Goal: Task Accomplishment & Management: Use online tool/utility

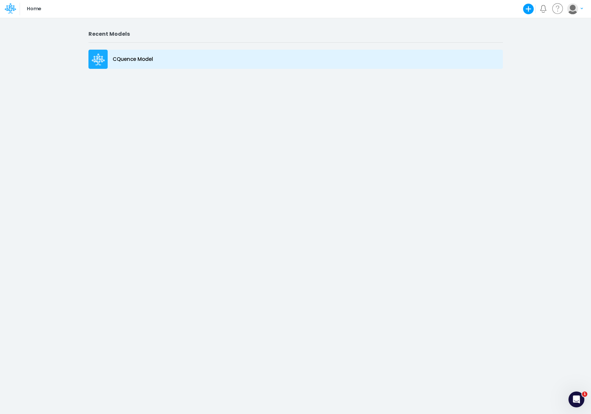
click at [137, 58] on p "CQuence Model" at bounding box center [133, 60] width 40 height 8
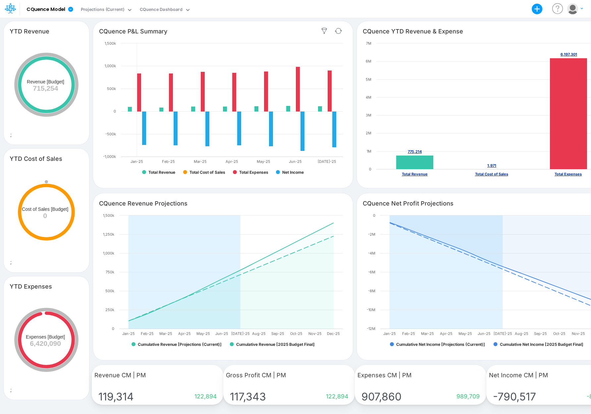
scroll to position [0, 1]
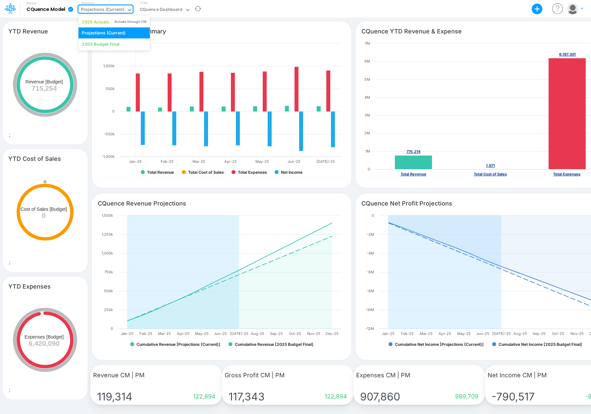
click at [127, 10] on icon at bounding box center [130, 10] width 6 height 6
click at [72, 9] on icon at bounding box center [70, 9] width 5 height 5
click at [187, 10] on icon at bounding box center [187, 10] width 3 height 2
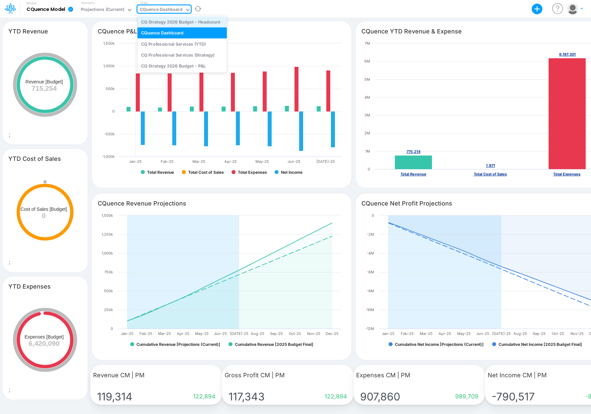
click at [197, 22] on div "CQ Strategy 2026 Budget - Headcount" at bounding box center [181, 21] width 89 height 11
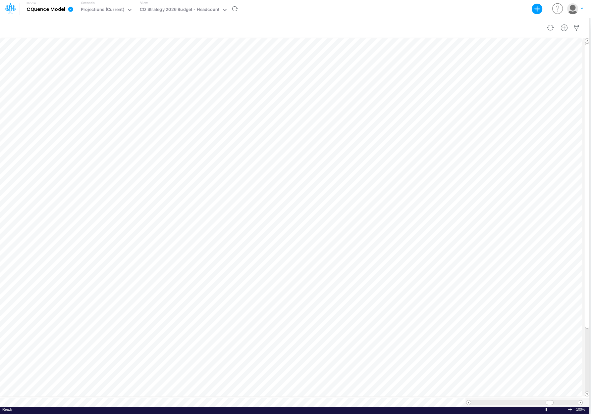
scroll to position [3, 0]
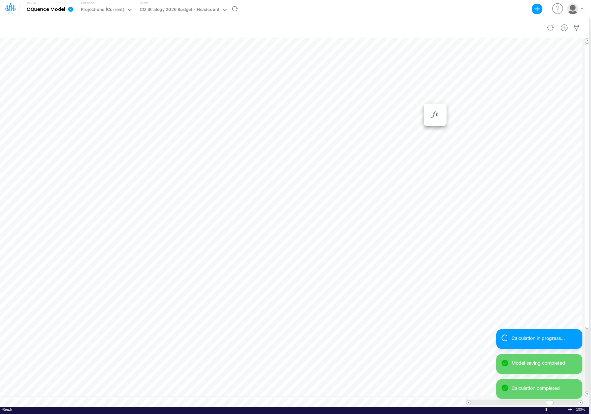
scroll to position [3, 0]
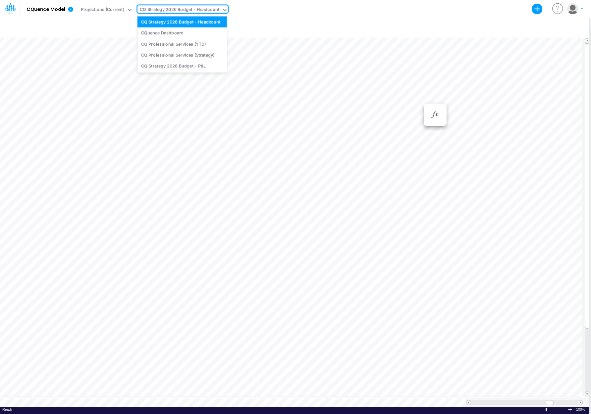
click at [224, 10] on icon at bounding box center [224, 10] width 3 height 2
click at [189, 65] on div "CQ Strategy 2026 Budget - P&L" at bounding box center [181, 66] width 89 height 11
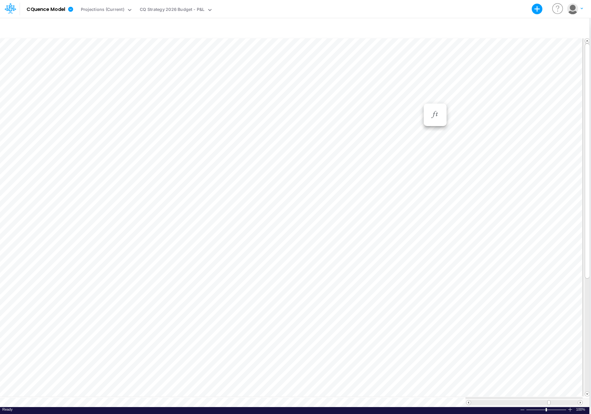
scroll to position [3, 0]
drag, startPoint x: 587, startPoint y: 100, endPoint x: 589, endPoint y: 72, distance: 27.9
click at [589, 72] on div "+ - Created with Highcharts 10.3.2 Cost of Sales Expenses Revenue Revenue Jan-2…" at bounding box center [294, 216] width 591 height 397
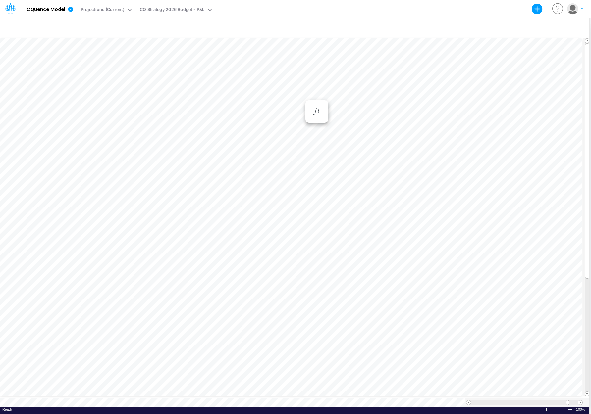
scroll to position [3, 0]
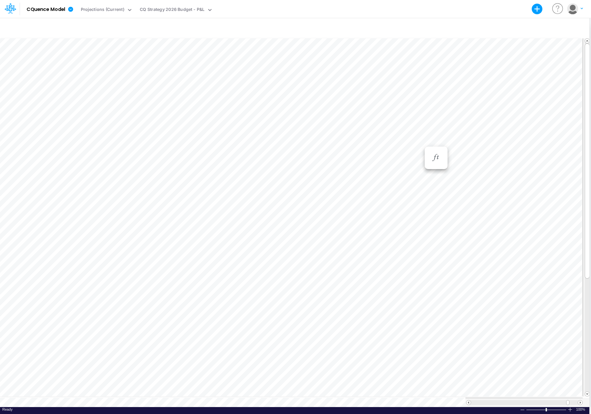
scroll to position [3, 0]
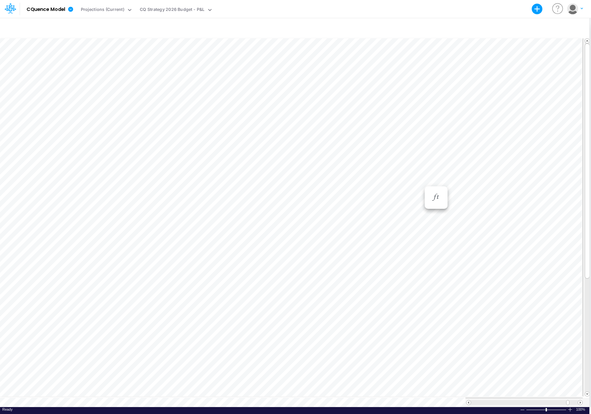
scroll to position [3, 0]
click at [315, 83] on icon "button" at bounding box center [317, 84] width 10 height 7
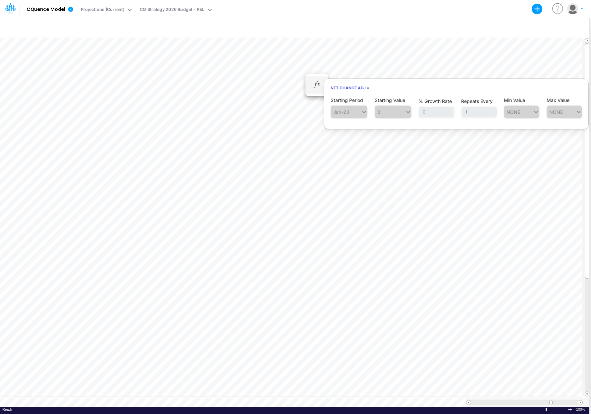
click at [406, 112] on span "0" at bounding box center [393, 112] width 36 height 13
click at [377, 112] on span "0" at bounding box center [393, 112] width 36 height 13
click at [390, 112] on span "0" at bounding box center [393, 112] width 36 height 13
click at [408, 111] on span "0" at bounding box center [393, 112] width 36 height 13
click at [363, 111] on span "Jan-23" at bounding box center [349, 112] width 36 height 13
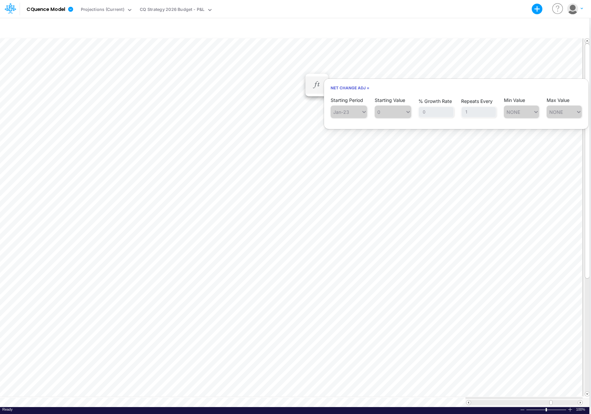
click at [366, 111] on span "Jan-23" at bounding box center [349, 112] width 36 height 13
click at [360, 88] on h6 "Net Change Adj =" at bounding box center [456, 88] width 264 height 12
click at [311, 85] on button "button" at bounding box center [317, 84] width 12 height 13
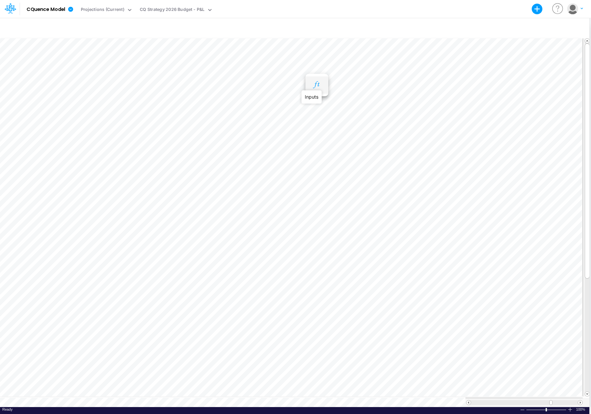
click at [314, 85] on icon "button" at bounding box center [317, 84] width 10 height 7
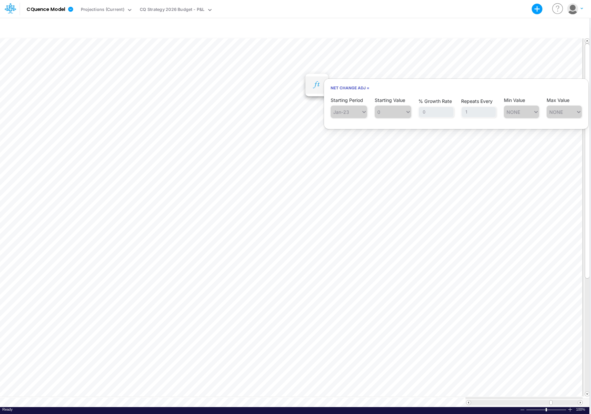
click at [315, 83] on icon "button" at bounding box center [317, 84] width 10 height 7
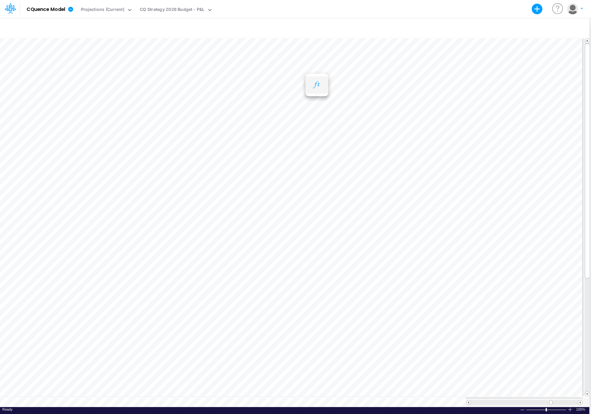
scroll to position [3, 0]
click at [319, 85] on icon "button" at bounding box center [317, 84] width 10 height 7
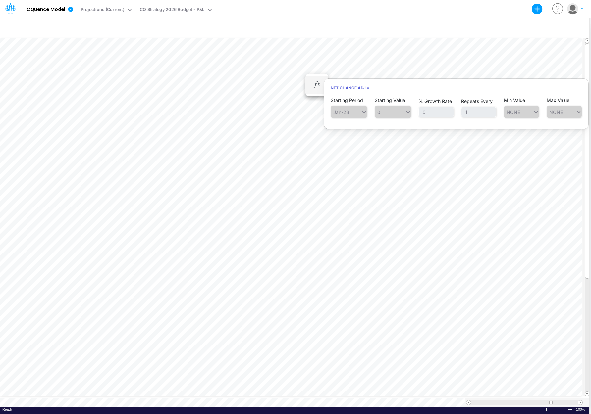
click at [396, 111] on span "0" at bounding box center [393, 112] width 36 height 13
click at [408, 112] on span "0" at bounding box center [393, 112] width 36 height 13
click at [386, 110] on span "0" at bounding box center [393, 112] width 36 height 13
click at [318, 83] on icon "button" at bounding box center [317, 84] width 10 height 7
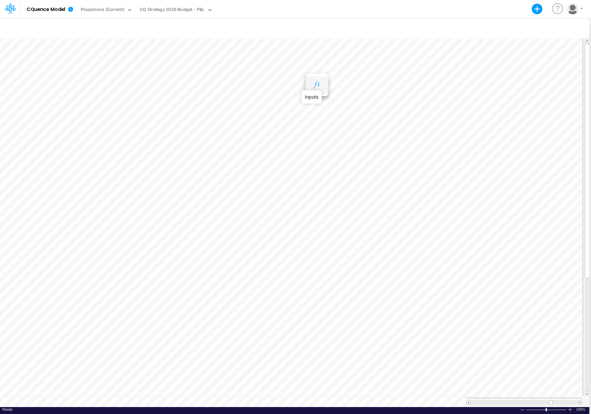
click at [318, 83] on icon "button" at bounding box center [317, 84] width 10 height 7
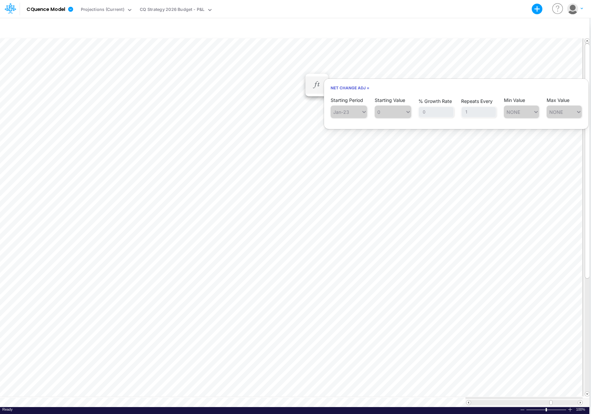
click at [347, 111] on span "Jan-23" at bounding box center [349, 112] width 36 height 13
click at [366, 111] on div "Starting Period Jan-23 Starting Value 0 % Growth Rate 0 Repeats Every 1 Min Val…" at bounding box center [456, 107] width 251 height 21
click at [364, 113] on span "Jan-23" at bounding box center [349, 112] width 36 height 13
click at [353, 113] on span "Jan-23" at bounding box center [349, 112] width 36 height 13
click at [360, 113] on span "Jan-23" at bounding box center [349, 112] width 36 height 13
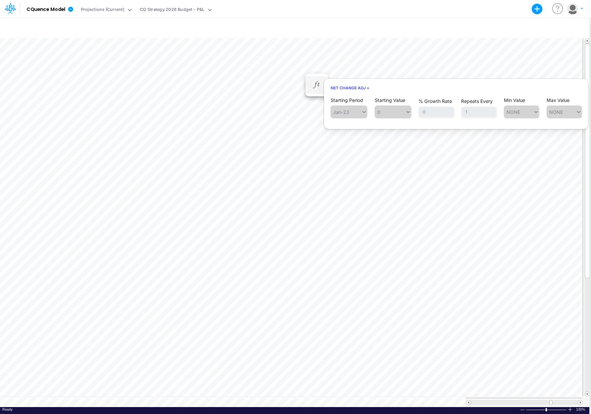
click at [360, 110] on span "Jan-23" at bounding box center [349, 112] width 36 height 13
click at [352, 85] on h6 "Net Change Adj =" at bounding box center [456, 88] width 264 height 12
click at [353, 87] on h6 "Net Change Adj =" at bounding box center [456, 88] width 264 height 12
click at [551, 113] on span "NONE" at bounding box center [563, 112] width 35 height 13
click at [391, 112] on span "0" at bounding box center [393, 112] width 36 height 13
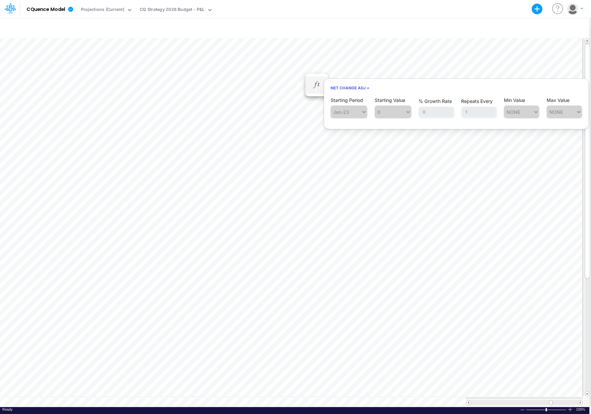
click at [360, 112] on span "Jan-23" at bounding box center [349, 112] width 36 height 13
click at [319, 86] on icon "button" at bounding box center [317, 84] width 10 height 7
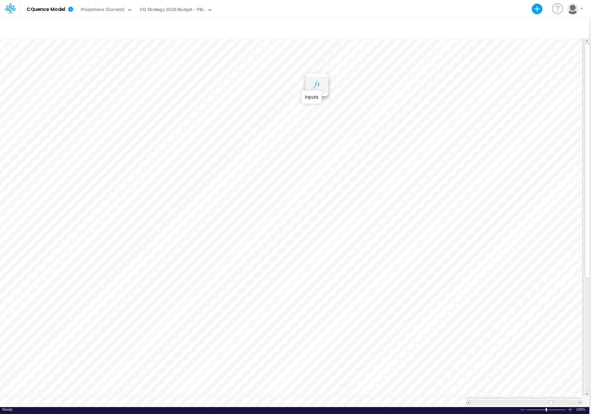
click at [320, 86] on icon "button" at bounding box center [317, 84] width 10 height 7
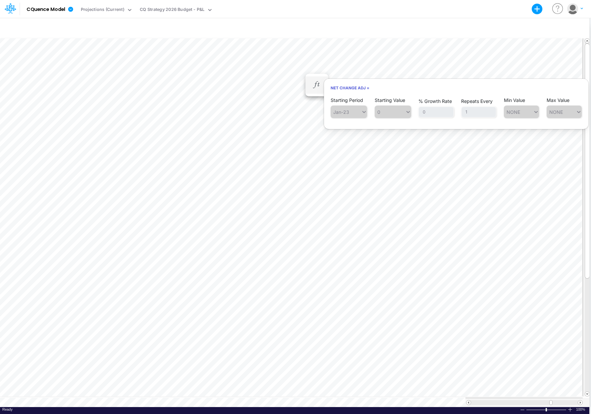
click at [341, 112] on span "Jan-23" at bounding box center [349, 112] width 36 height 13
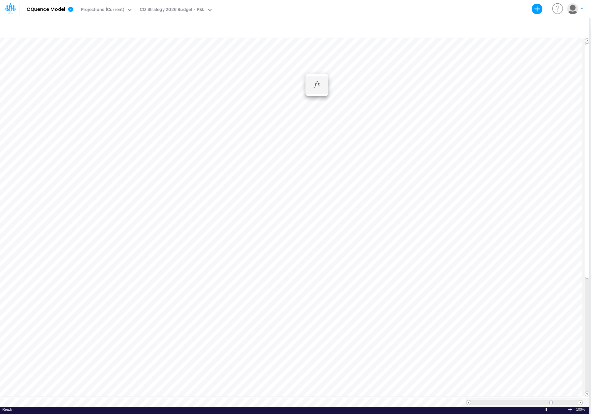
scroll to position [3, 0]
click at [321, 85] on icon "button" at bounding box center [317, 84] width 10 height 7
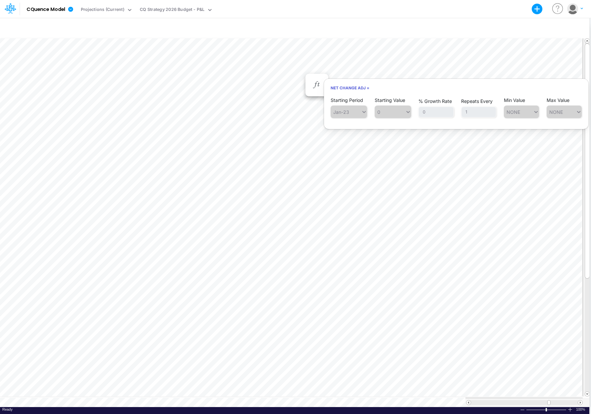
click at [350, 110] on span "Jan-23" at bounding box center [349, 112] width 36 height 13
click at [386, 114] on span "0" at bounding box center [393, 112] width 36 height 13
drag, startPoint x: 509, startPoint y: 112, endPoint x: 496, endPoint y: 113, distance: 12.3
click at [508, 112] on span "NONE" at bounding box center [521, 112] width 35 height 13
click at [398, 112] on span "0" at bounding box center [393, 112] width 36 height 13
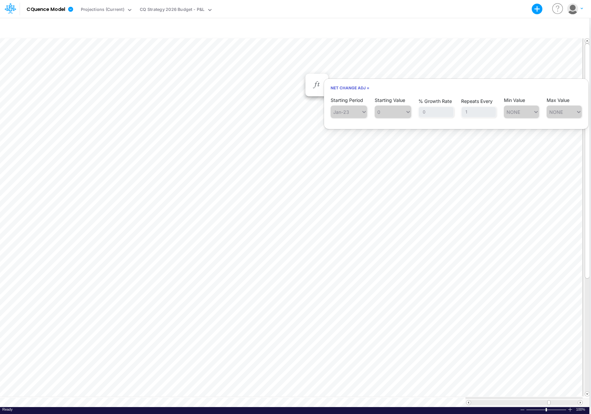
click at [360, 87] on h6 "Net Change Adj =" at bounding box center [456, 88] width 264 height 12
click at [309, 79] on li "Net Change Adj = Starting Period Jan-23 Starting Value 0 % Growth Rate 0 Repeat…" at bounding box center [316, 85] width 23 height 17
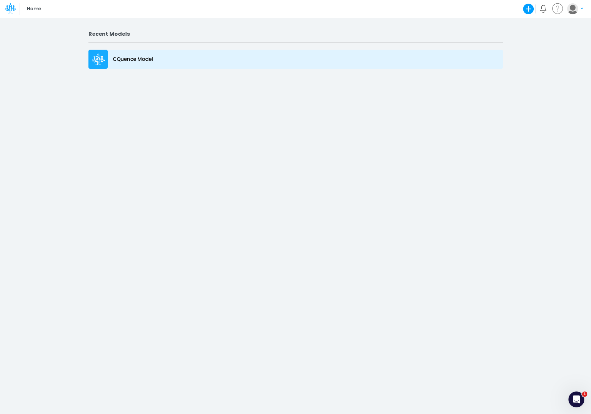
click at [149, 61] on p "CQuence Model" at bounding box center [133, 60] width 40 height 8
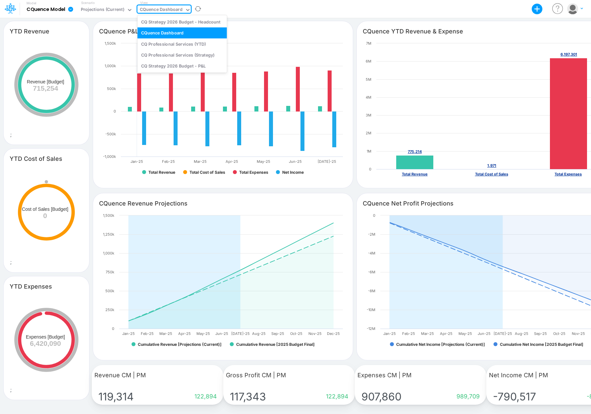
click at [186, 10] on icon at bounding box center [188, 10] width 6 height 6
click at [181, 67] on div "CQ Strategy 2026 Budget - P&L" at bounding box center [181, 66] width 89 height 11
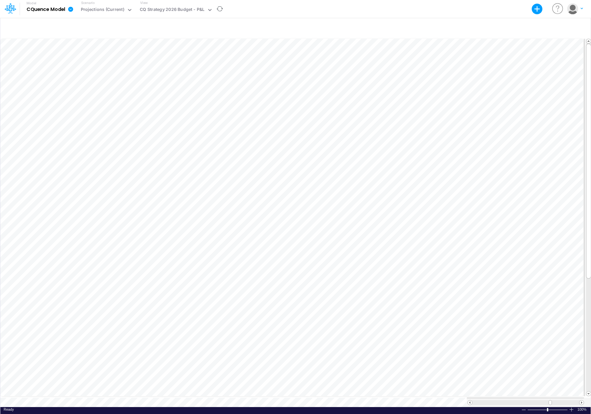
scroll to position [3, 0]
click at [315, 83] on icon "button" at bounding box center [317, 84] width 10 height 7
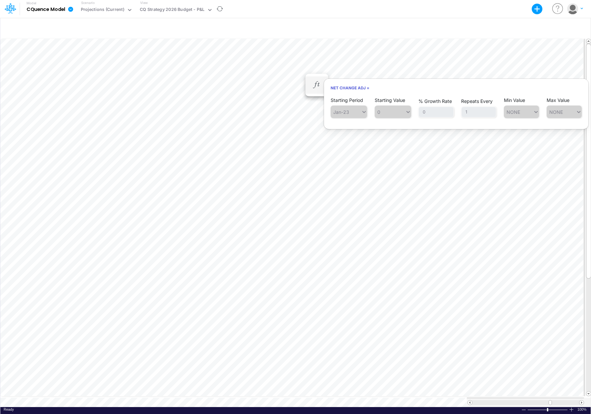
click at [367, 88] on h6 "Net Change Adj =" at bounding box center [456, 88] width 264 height 12
click at [362, 111] on span "Jan-23" at bounding box center [349, 112] width 36 height 13
click at [340, 110] on span "Jan-23" at bounding box center [349, 112] width 36 height 13
drag, startPoint x: 342, startPoint y: 112, endPoint x: 347, endPoint y: 113, distance: 5.1
click at [342, 112] on span "Jan-23" at bounding box center [349, 112] width 36 height 13
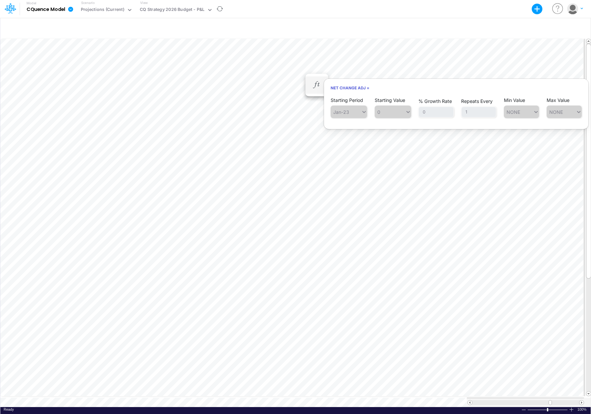
click at [373, 124] on article at bounding box center [456, 122] width 264 height 7
click at [317, 82] on icon "button" at bounding box center [317, 84] width 10 height 7
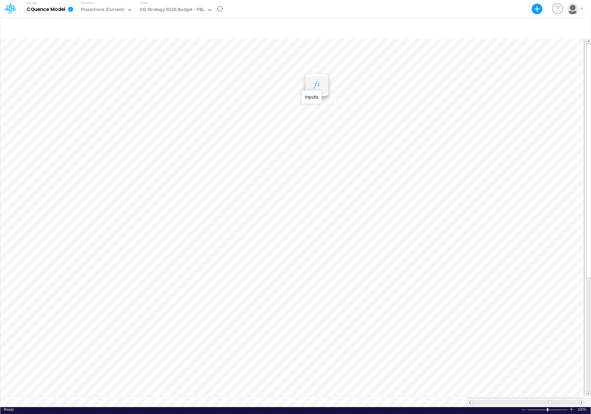
click at [317, 83] on icon "button" at bounding box center [317, 84] width 10 height 7
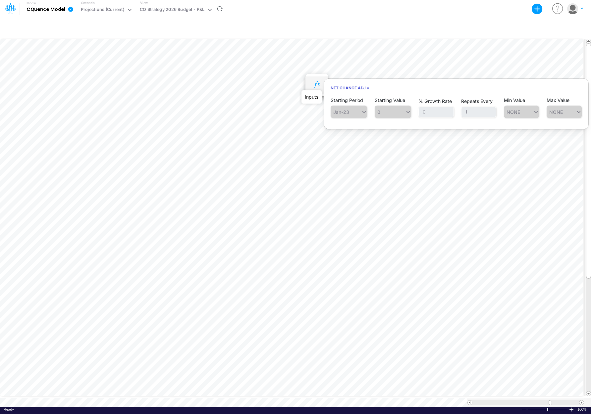
click at [319, 85] on icon "button" at bounding box center [317, 84] width 10 height 7
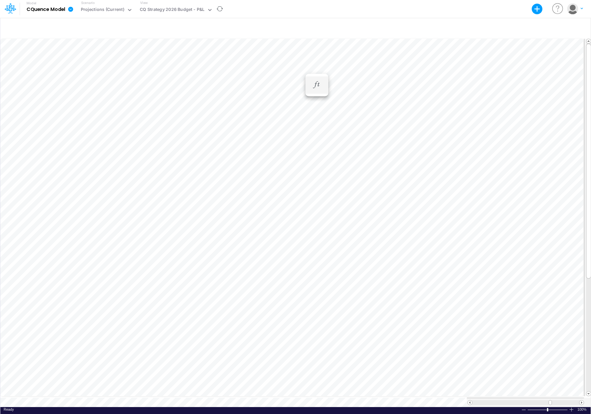
click at [325, 82] on li "Net Change Adj =" at bounding box center [316, 85] width 23 height 17
click at [318, 82] on icon "button" at bounding box center [317, 84] width 10 height 7
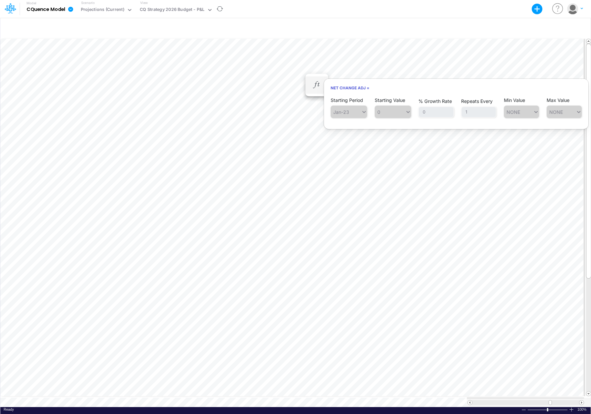
click at [398, 109] on span "0" at bounding box center [393, 112] width 36 height 13
click at [559, 109] on span "NONE" at bounding box center [563, 112] width 35 height 13
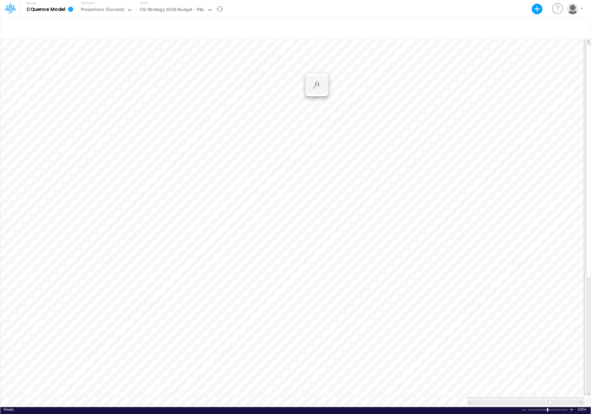
scroll to position [3, 0]
click at [319, 169] on icon "button" at bounding box center [317, 171] width 10 height 7
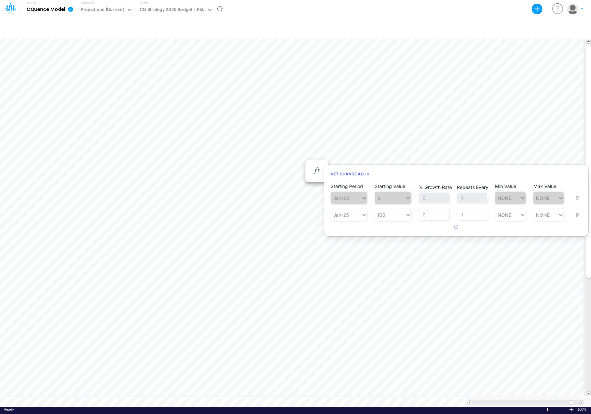
scroll to position [3, 0]
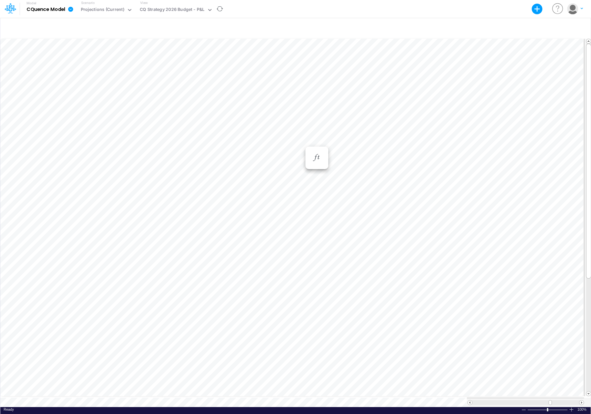
scroll to position [3, 0]
click at [316, 156] on icon "button" at bounding box center [317, 157] width 10 height 7
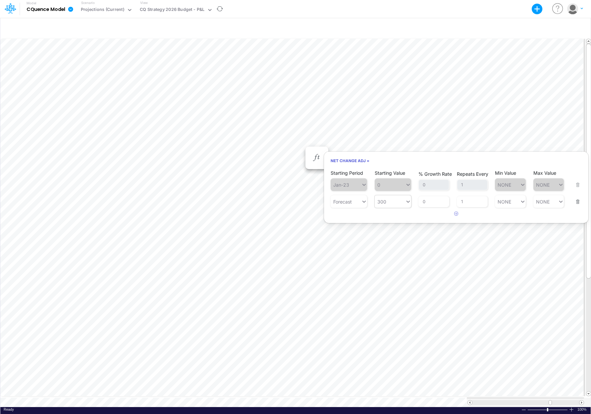
type input "300"
click at [404, 202] on div "300 300" at bounding box center [390, 202] width 30 height 10
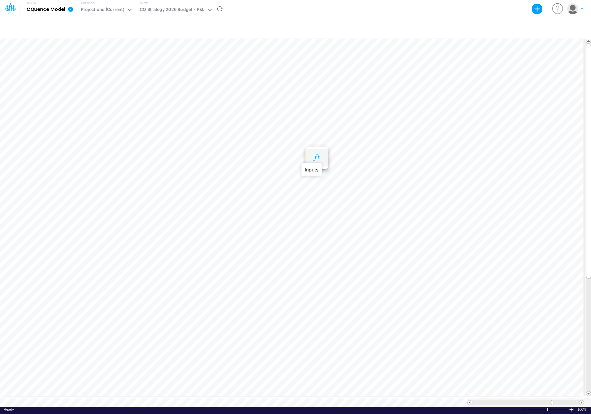
click at [315, 155] on icon "button" at bounding box center [317, 157] width 10 height 7
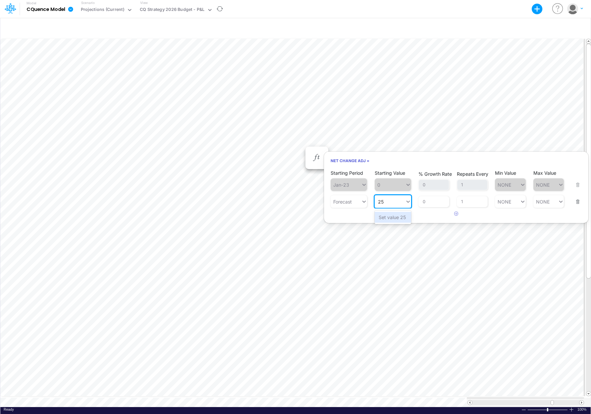
type input "250"
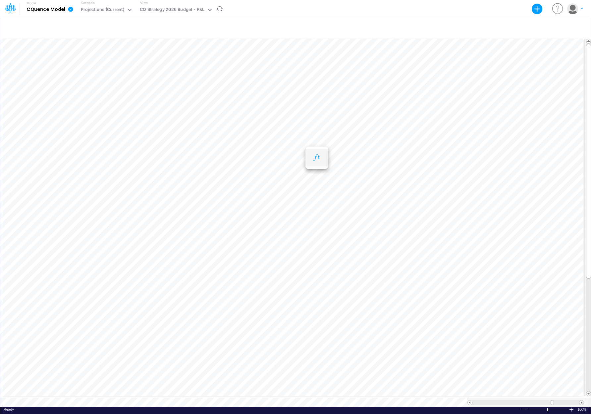
click at [313, 154] on button "button" at bounding box center [317, 157] width 12 height 13
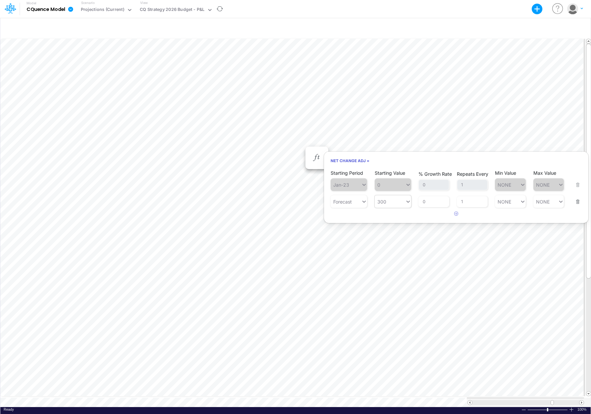
type input "300"
click at [393, 201] on div "300 300" at bounding box center [390, 202] width 30 height 10
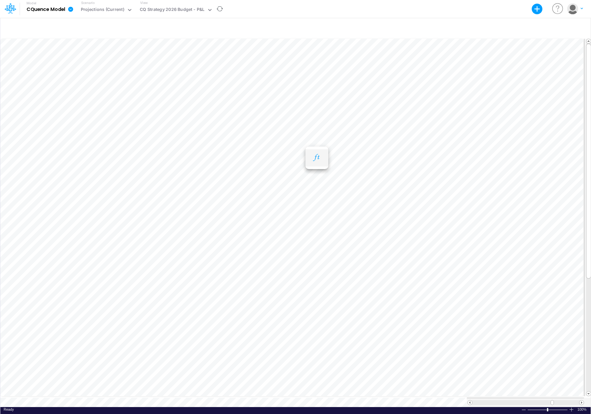
click at [312, 154] on button "button" at bounding box center [317, 157] width 12 height 13
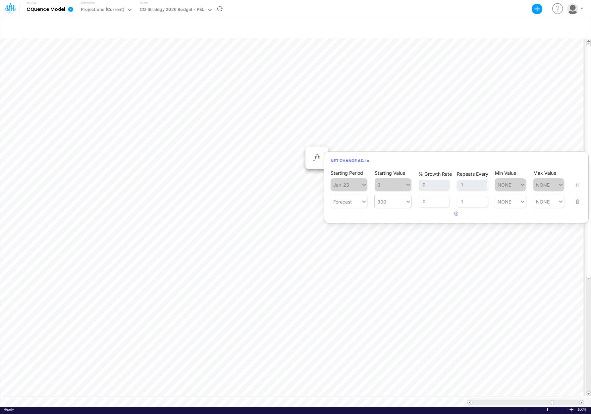
type input "300"
click at [409, 202] on icon at bounding box center [408, 201] width 6 height 7
click at [391, 273] on div "AVG YTD" at bounding box center [393, 272] width 36 height 11
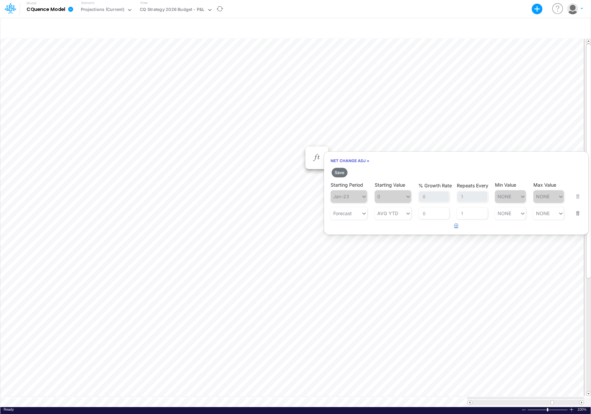
click at [455, 227] on icon "button" at bounding box center [456, 226] width 4 height 4
click at [349, 213] on div "Forecast" at bounding box center [342, 214] width 19 height 6
click at [346, 239] on div "Jan-23" at bounding box center [349, 240] width 36 height 11
click at [351, 194] on span "Jan-23" at bounding box center [349, 196] width 36 height 13
click at [398, 198] on span "0" at bounding box center [393, 196] width 36 height 13
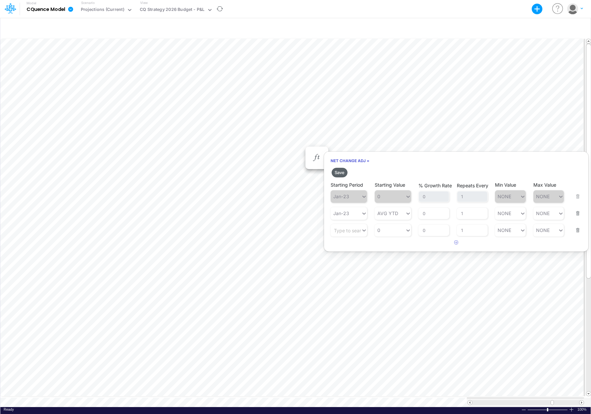
click at [341, 172] on button "Save" at bounding box center [340, 173] width 16 height 10
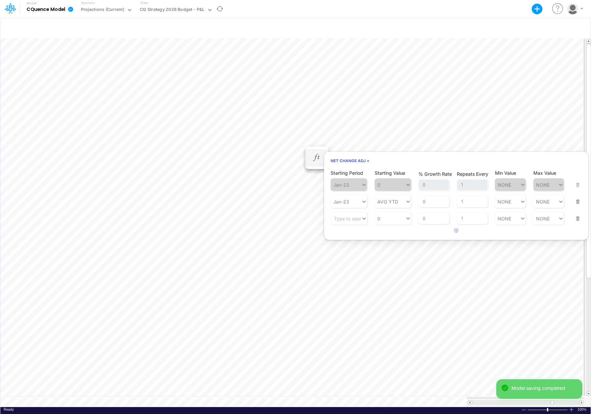
click at [352, 238] on div "Net Change Adj = Starting Period Jan-23 Starting Value 0 % Growth Rate 0 Repeat…" at bounding box center [456, 195] width 265 height 89
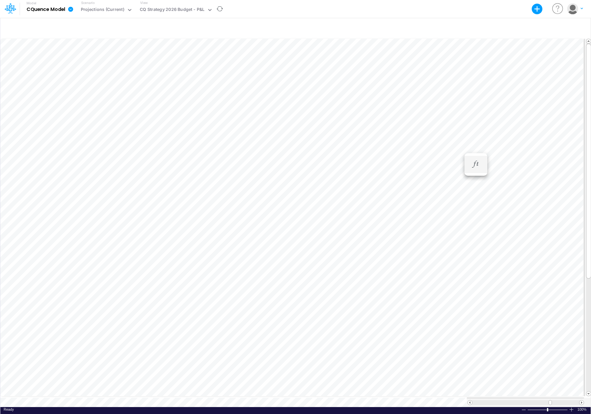
scroll to position [3, 0]
click at [313, 157] on icon "button" at bounding box center [317, 157] width 10 height 7
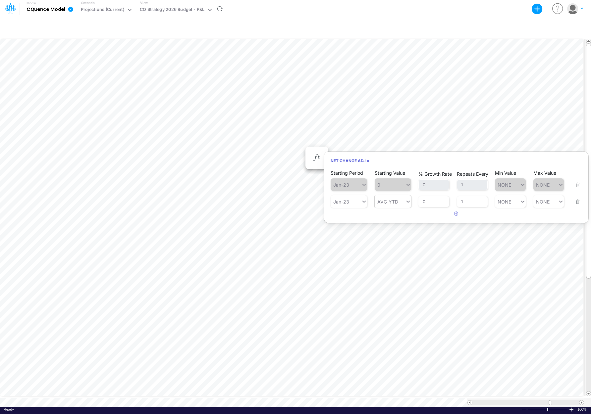
type input "AVG YTD"
click at [398, 202] on div "AVG YTD AVG YTD" at bounding box center [390, 202] width 30 height 10
click at [390, 238] on div "PRIOR TM" at bounding box center [393, 237] width 36 height 11
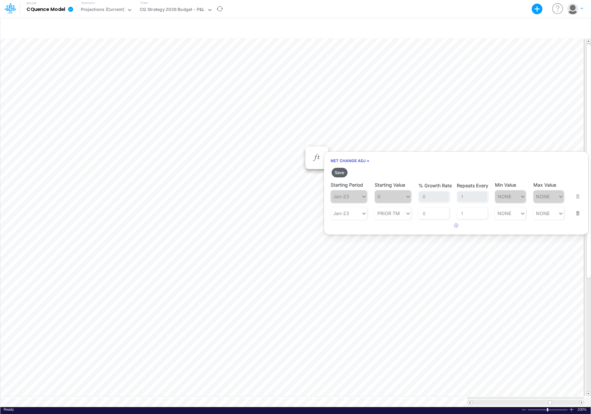
click at [340, 174] on button "Save" at bounding box center [340, 173] width 16 height 10
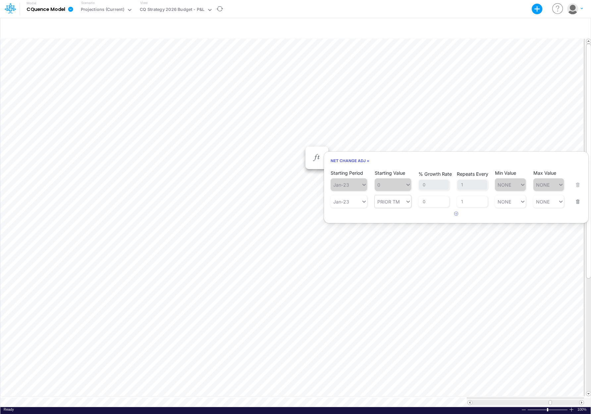
type input "PRIOR TM"
click at [348, 222] on div "Net Change Adj = Starting Period Jan-23 Starting Value 0 % Growth Rate 0 Repeat…" at bounding box center [456, 187] width 265 height 72
type input "PRIOR TM"
click at [407, 200] on icon at bounding box center [408, 201] width 6 height 7
click at [393, 216] on div "LATEST" at bounding box center [393, 217] width 36 height 11
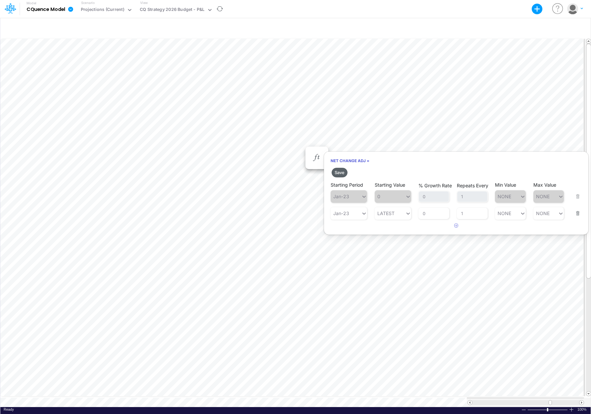
click at [340, 173] on button "Save" at bounding box center [340, 173] width 16 height 10
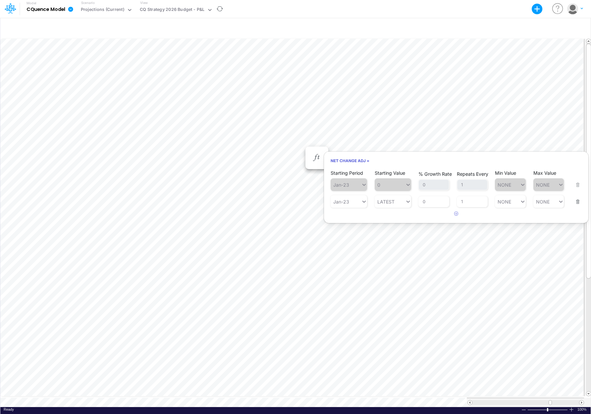
click at [387, 185] on span "0" at bounding box center [393, 185] width 36 height 13
type input "LATEST"
click at [406, 202] on icon at bounding box center [408, 201] width 6 height 7
click at [391, 291] on div "SUM T3M" at bounding box center [393, 293] width 36 height 11
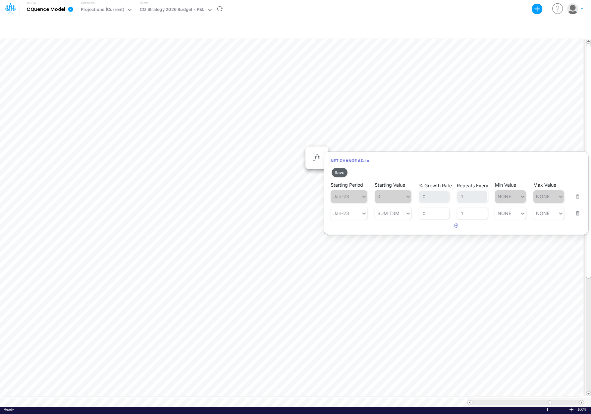
click at [338, 171] on button "Save" at bounding box center [340, 173] width 16 height 10
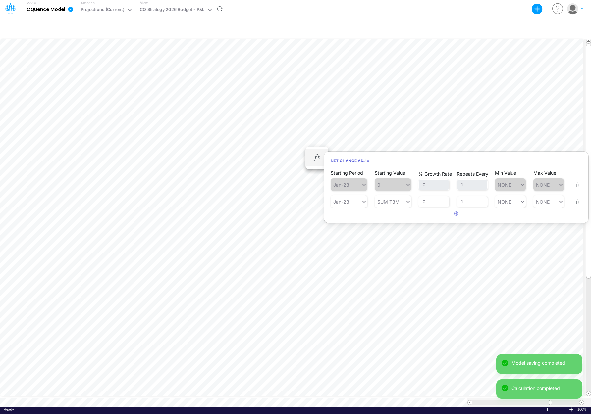
click at [388, 185] on span "0" at bounding box center [393, 185] width 36 height 13
click at [350, 183] on span "Jan-23" at bounding box center [349, 185] width 36 height 13
click at [348, 209] on article at bounding box center [456, 214] width 264 height 11
type input "SUM T3M"
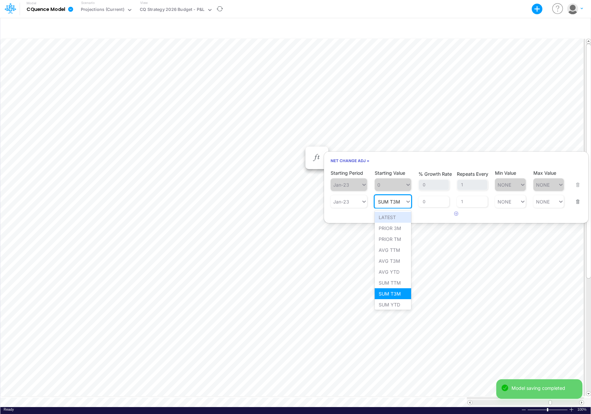
click at [379, 197] on div "SUM T3M SUM T3M" at bounding box center [390, 202] width 30 height 10
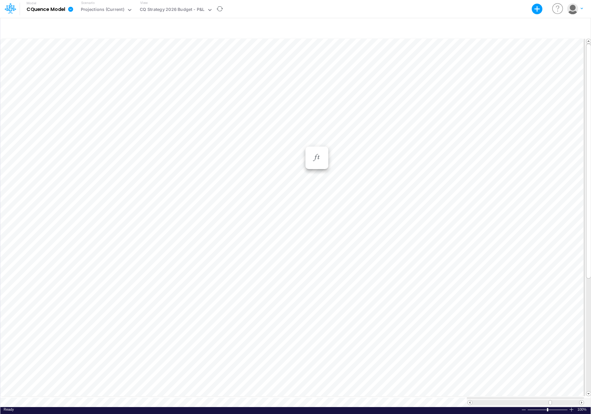
scroll to position [3, 0]
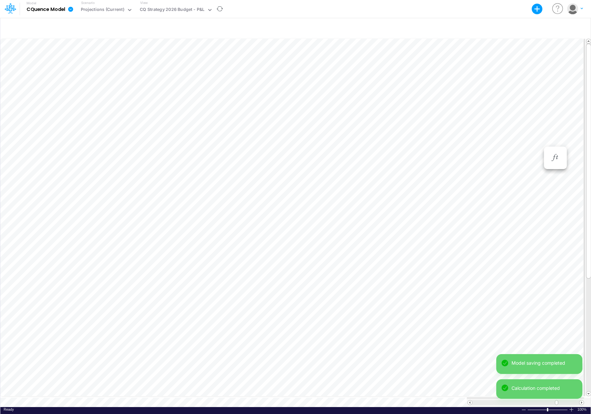
scroll to position [3, 0]
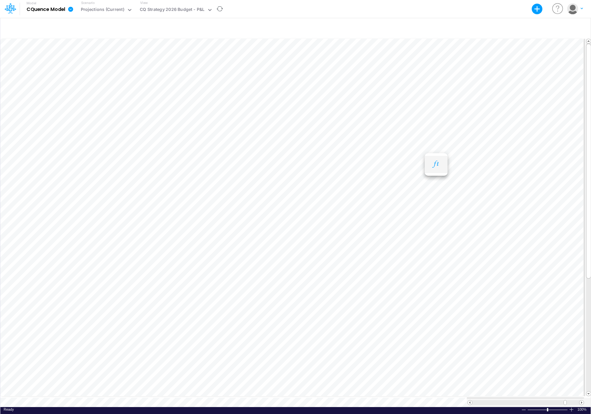
scroll to position [3, 0]
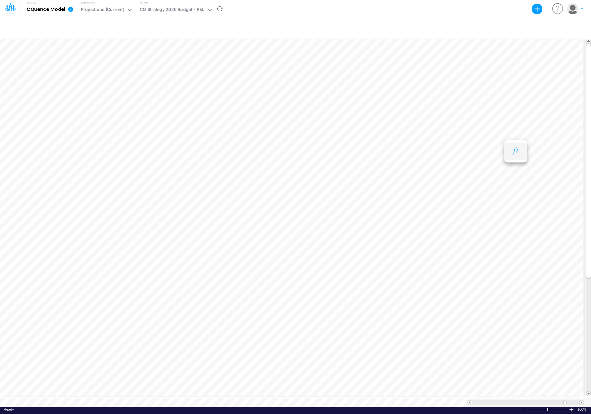
scroll to position [3, 0]
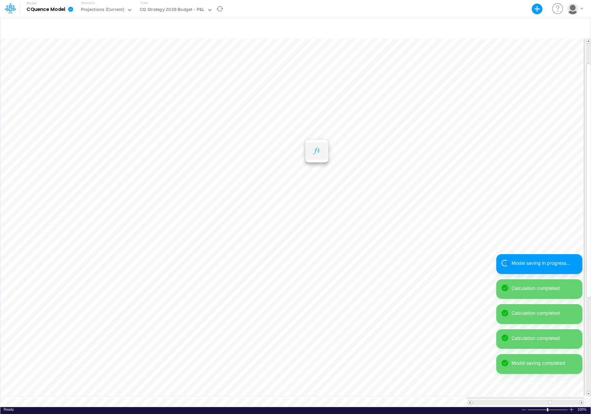
scroll to position [3, 0]
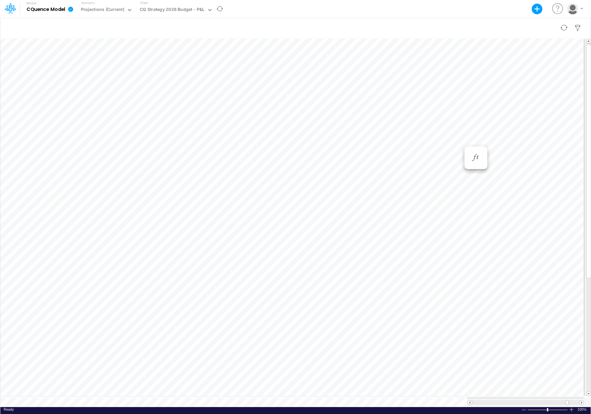
scroll to position [3, 0]
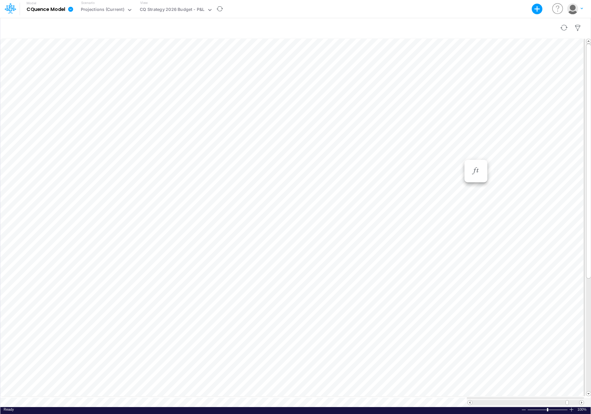
scroll to position [3, 0]
